Goal: Task Accomplishment & Management: Manage account settings

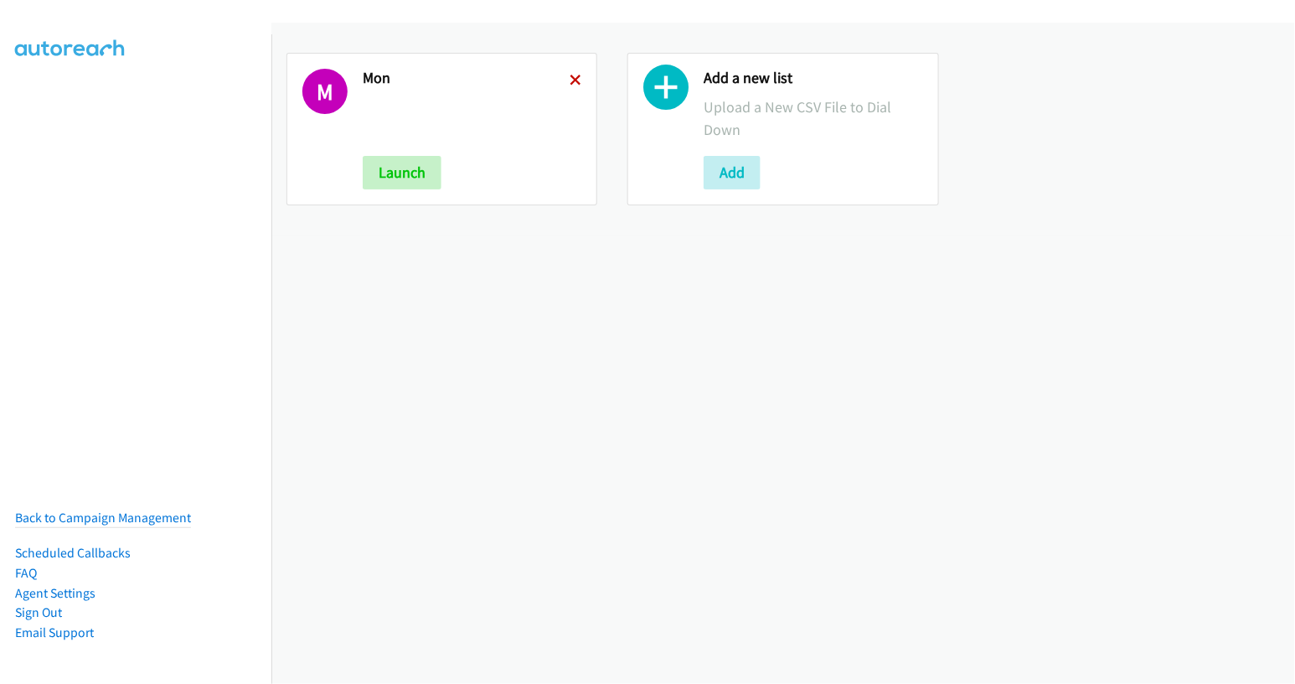
click at [573, 80] on icon at bounding box center [576, 81] width 12 height 12
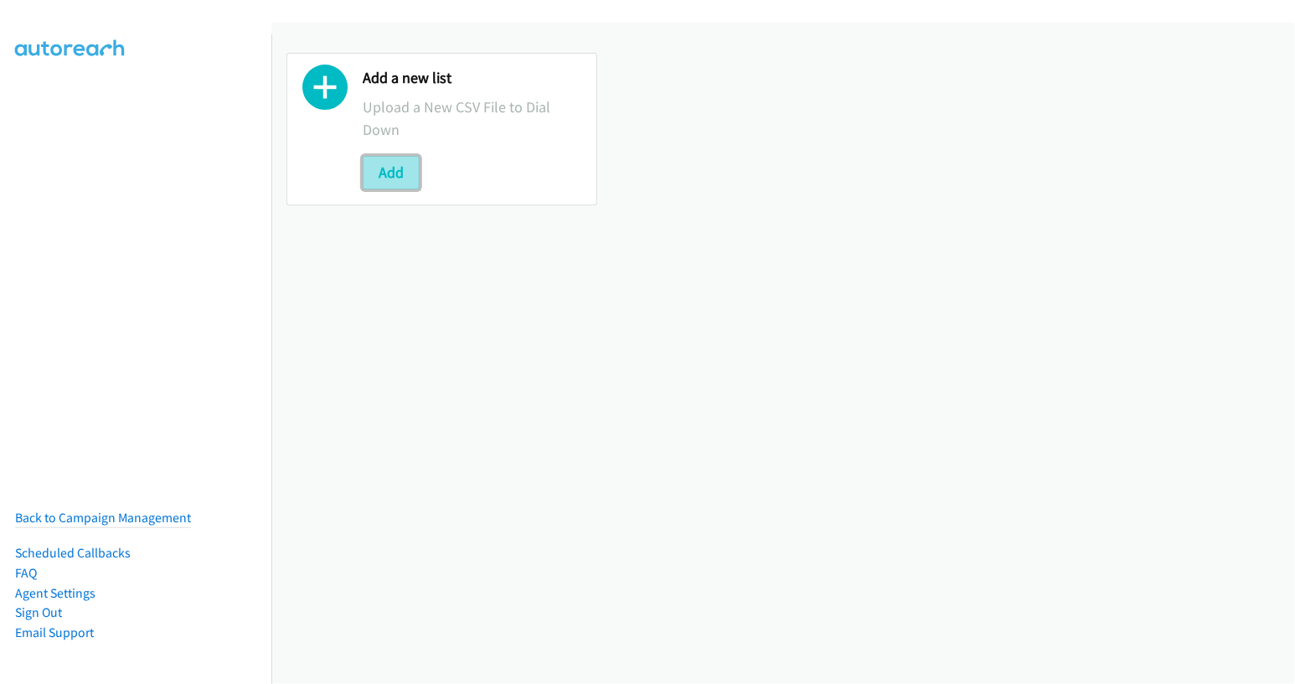
click at [387, 172] on button "Add" at bounding box center [391, 173] width 57 height 34
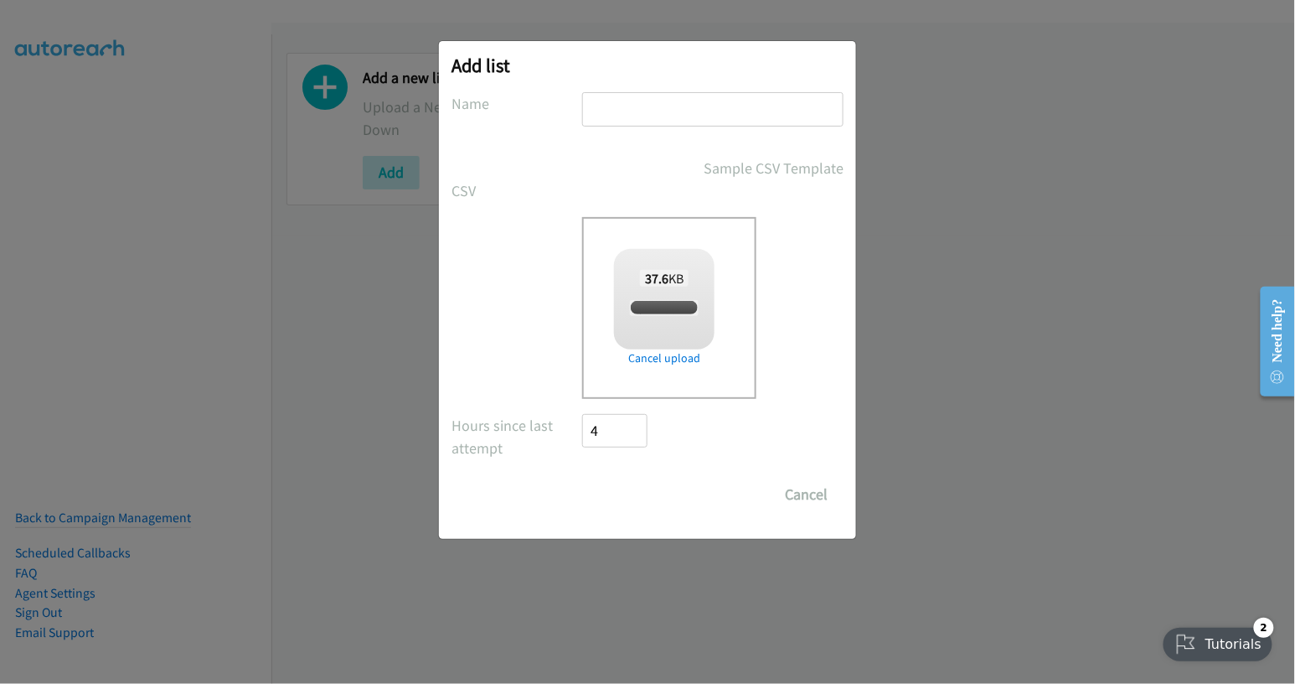
checkbox input "true"
click at [641, 114] on input "text" at bounding box center [712, 109] width 261 height 34
type input "tues"
click at [628, 484] on input "Save List" at bounding box center [626, 495] width 88 height 34
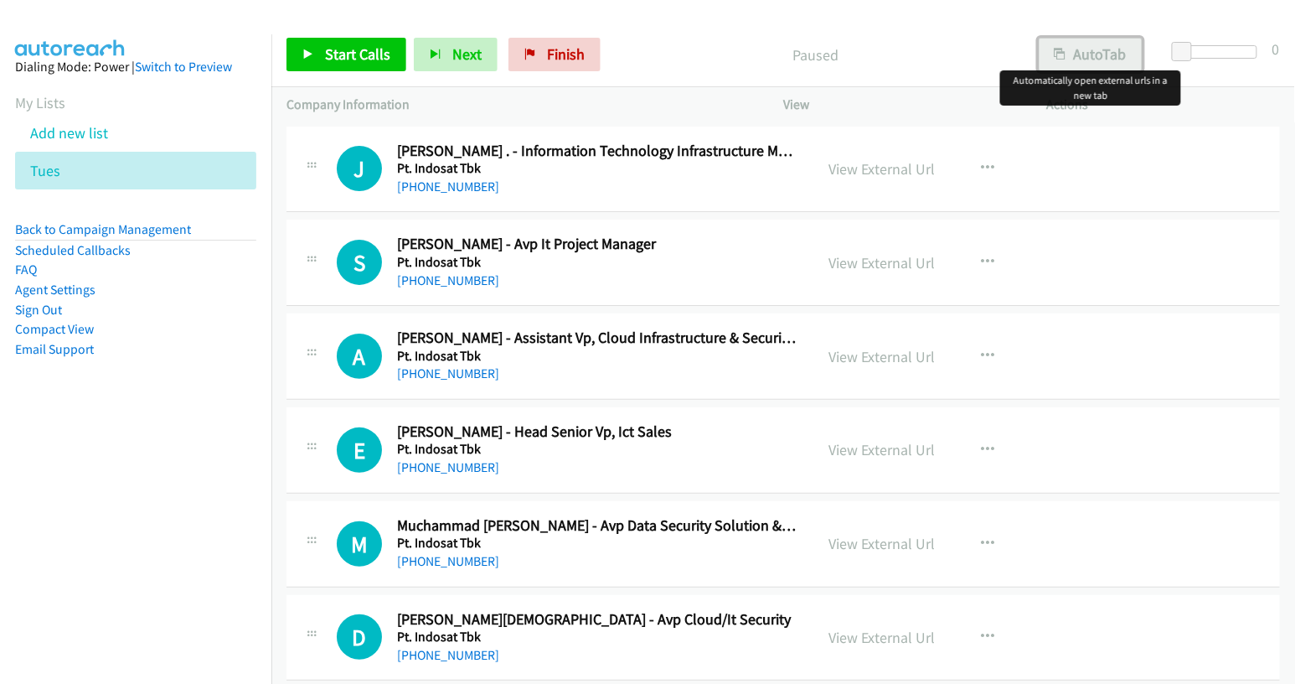
click at [1099, 59] on button "AutoTab" at bounding box center [1091, 55] width 104 height 34
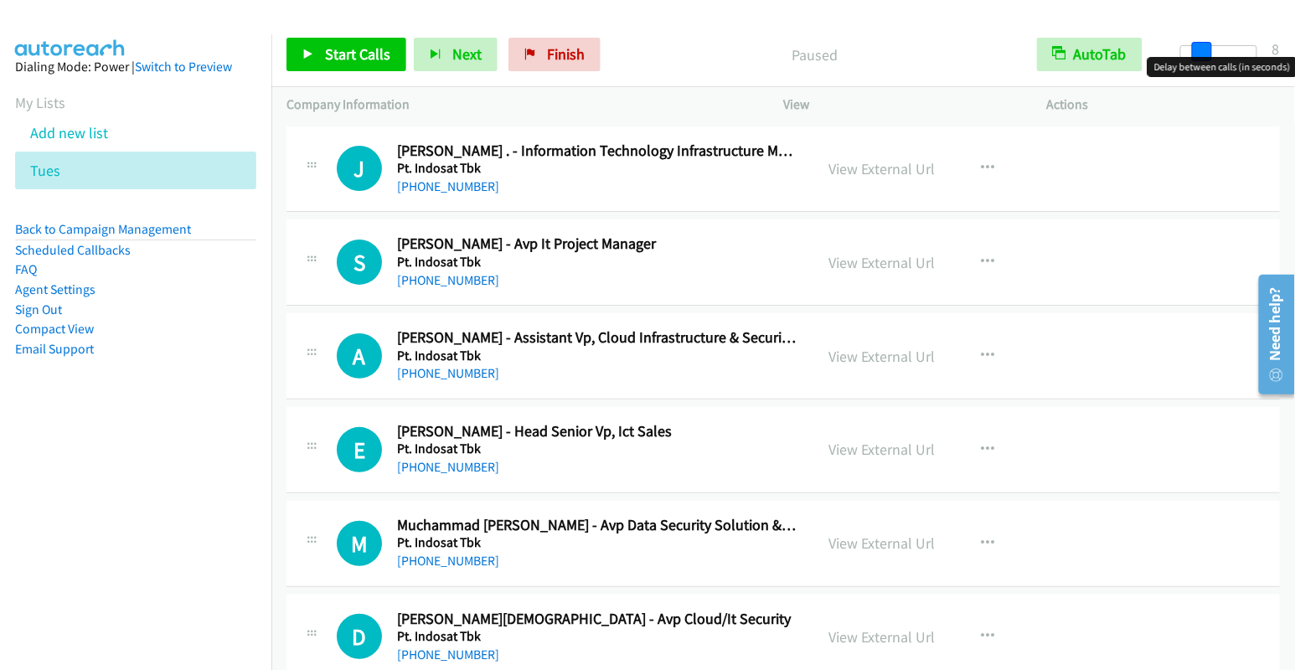
drag, startPoint x: 1181, startPoint y: 54, endPoint x: 1198, endPoint y: 52, distance: 16.8
click at [1198, 52] on span at bounding box center [1202, 52] width 20 height 20
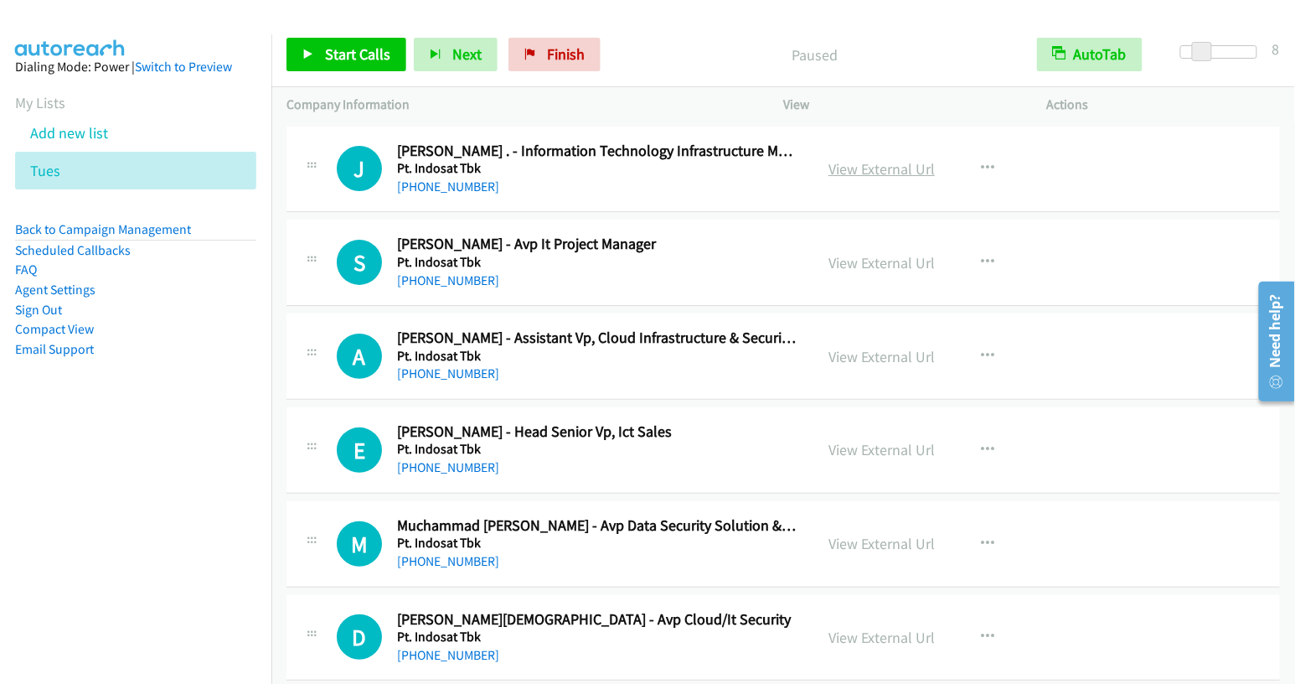
click at [887, 166] on link "View External Url" at bounding box center [882, 168] width 106 height 19
click at [358, 54] on span "Start Calls" at bounding box center [357, 53] width 65 height 19
